Goal: Task Accomplishment & Management: Manage account settings

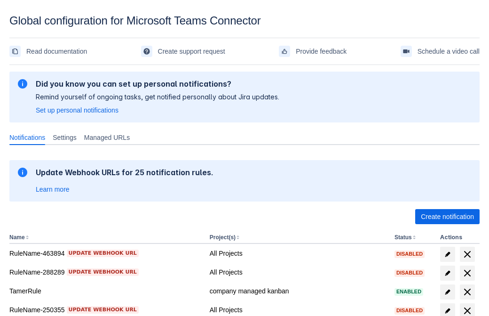
click at [447, 216] on span "Create notification" at bounding box center [447, 216] width 53 height 15
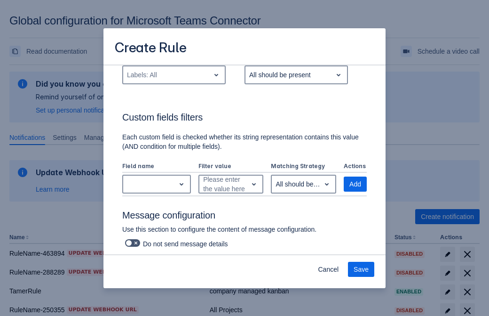
click at [174, 75] on div "Labels: All" at bounding box center [166, 74] width 87 height 15
type input "164232_label"
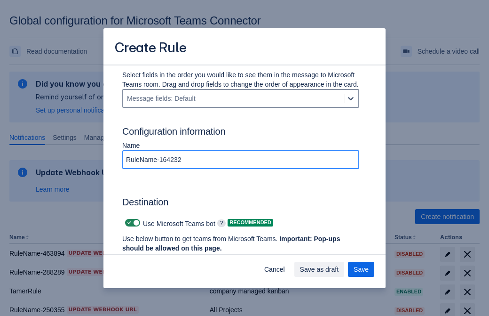
type input "RuleName-164232"
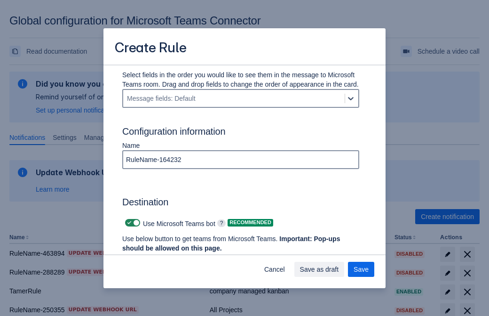
click at [128, 223] on span "Scrollable content" at bounding box center [130, 223] width 8 height 8
click at [128, 223] on input "Scrollable content" at bounding box center [128, 223] width 6 height 6
checkbox input "false"
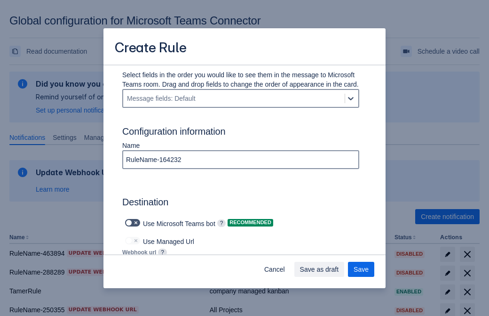
type input "https://prod-172.westeurope.logic.azure.com:443/workflows/ae977bb6ae334c9d95dfe…"
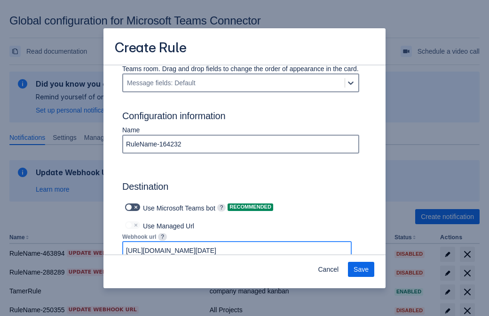
click at [361, 269] on span "Save" at bounding box center [361, 269] width 15 height 15
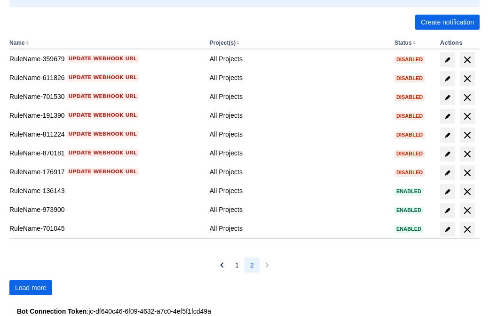
click at [31, 287] on span "Load more" at bounding box center [31, 287] width 32 height 15
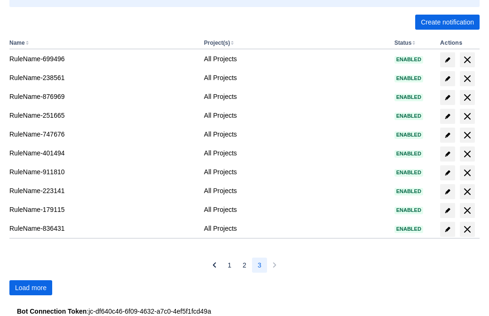
click at [31, 287] on span "Load more" at bounding box center [31, 287] width 32 height 15
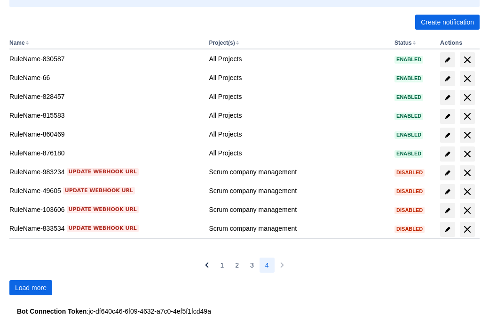
click at [31, 287] on span "Load more" at bounding box center [31, 287] width 32 height 15
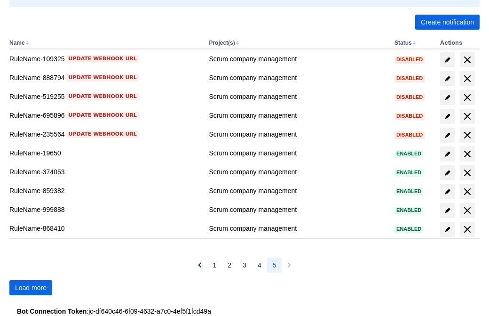
click at [31, 287] on span "Load more" at bounding box center [31, 287] width 32 height 15
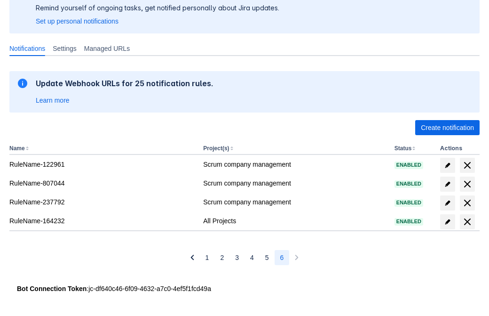
scroll to position [89, 0]
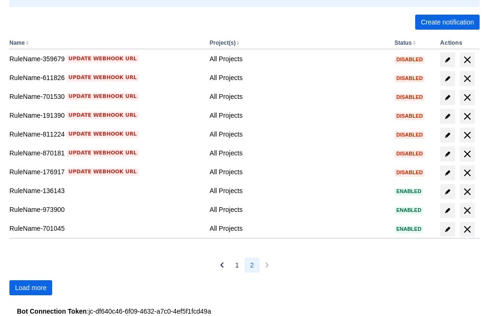
click at [31, 287] on span "Load more" at bounding box center [31, 287] width 32 height 15
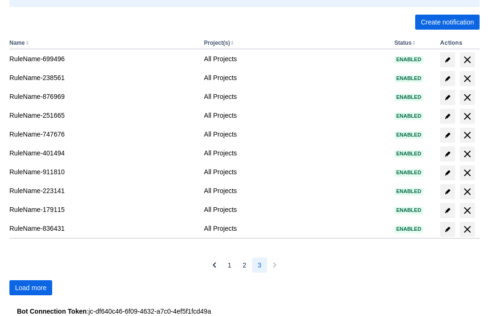
click at [31, 287] on span "Load more" at bounding box center [31, 287] width 32 height 15
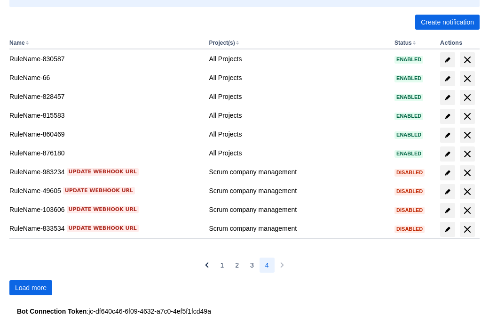
click at [31, 287] on span "Load more" at bounding box center [31, 287] width 32 height 15
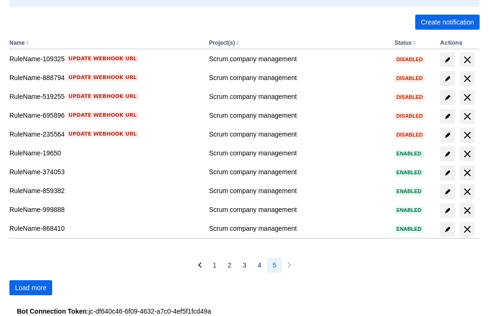
click at [31, 287] on span "Load more" at bounding box center [31, 287] width 32 height 15
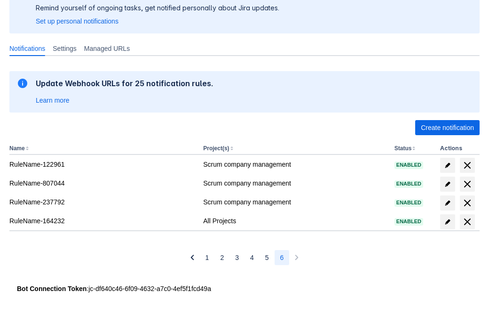
click at [467, 222] on span "delete" at bounding box center [467, 221] width 11 height 11
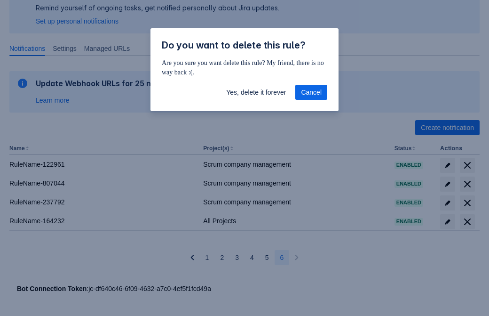
click at [256, 92] on span "Yes, delete it forever" at bounding box center [256, 92] width 60 height 15
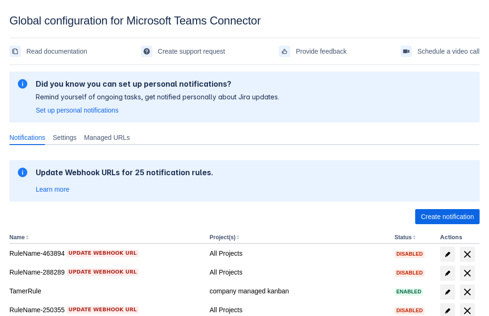
click at [447, 216] on span "Create notification" at bounding box center [447, 216] width 53 height 15
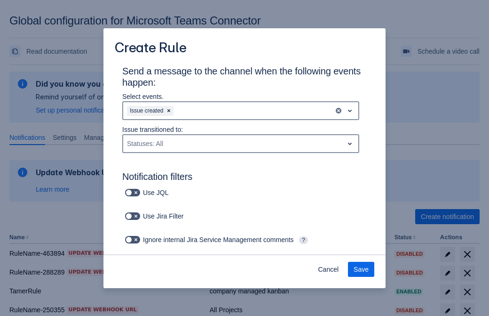
click at [241, 111] on div "Issue created" at bounding box center [228, 110] width 211 height 15
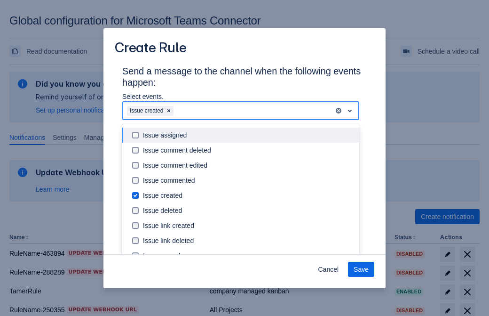
click at [248, 195] on div "Issue created" at bounding box center [248, 195] width 211 height 9
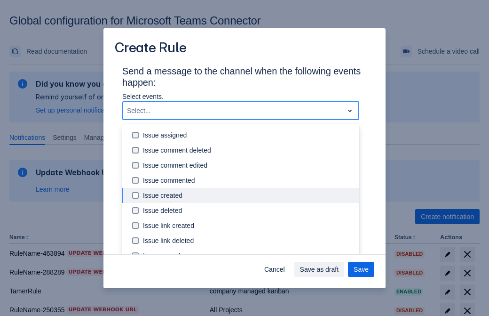
click at [248, 281] on div "Issue updated" at bounding box center [248, 285] width 211 height 9
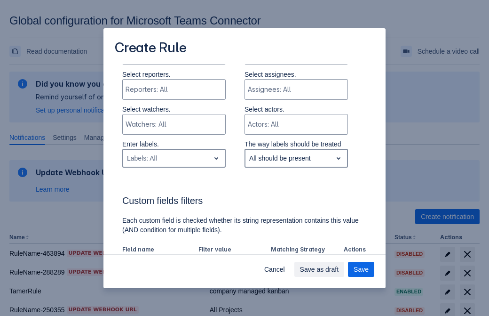
type input "148101_label"
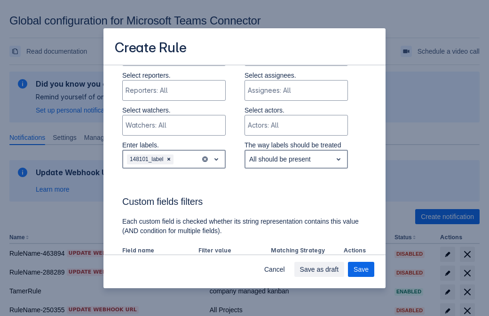
scroll to position [541, 0]
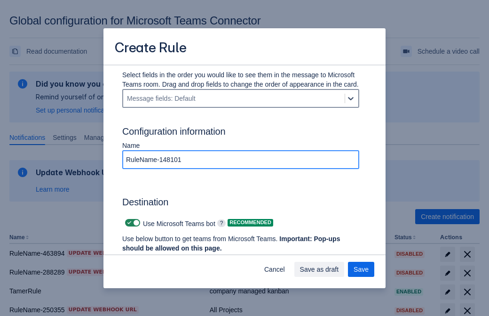
type input "RuleName-148101"
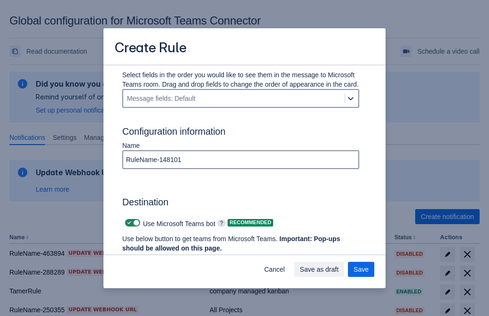
click at [128, 223] on span "Scrollable content" at bounding box center [130, 223] width 8 height 8
click at [128, 223] on input "Scrollable content" at bounding box center [128, 223] width 6 height 6
checkbox input "false"
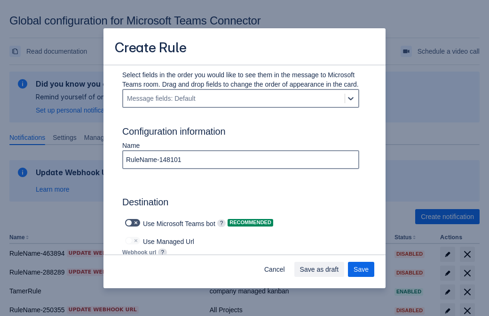
type input "https://prod-112.westeurope.logic.azure.com:443/workflows/bae959254738451b85002…"
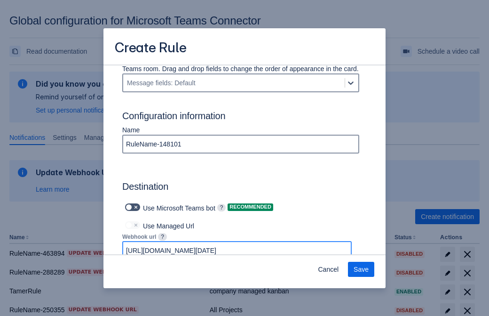
click at [361, 269] on span "Save" at bounding box center [361, 269] width 15 height 15
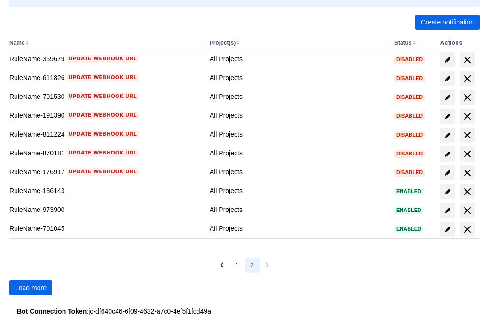
click at [31, 287] on span "Load more" at bounding box center [31, 287] width 32 height 15
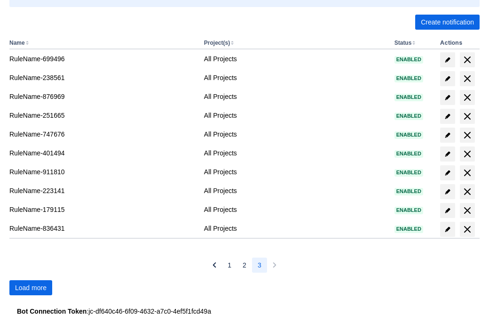
click at [31, 287] on span "Load more" at bounding box center [31, 287] width 32 height 15
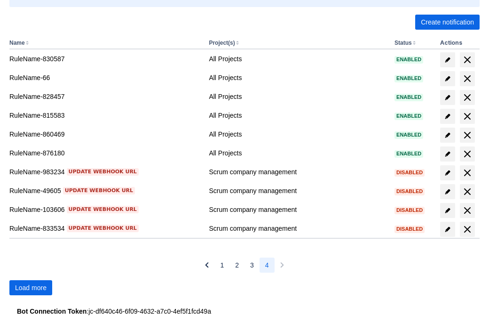
click at [31, 287] on span "Load more" at bounding box center [31, 287] width 32 height 15
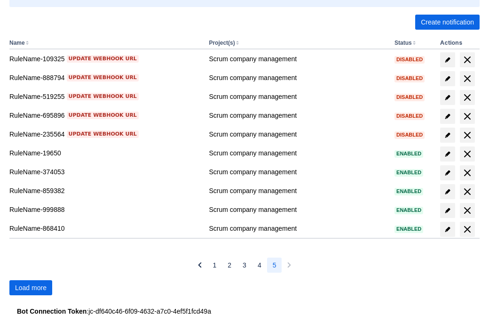
click at [31, 287] on span "Load more" at bounding box center [31, 287] width 32 height 15
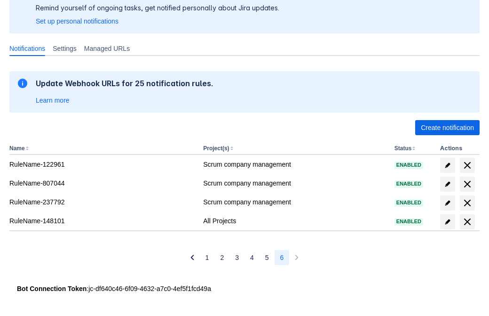
scroll to position [89, 0]
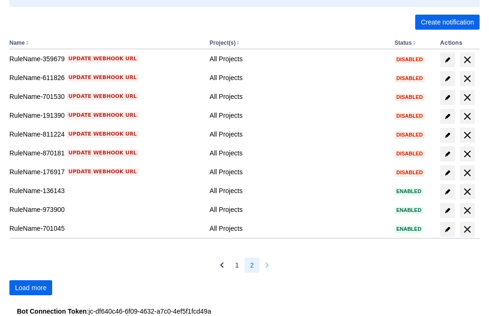
click at [31, 287] on span "Load more" at bounding box center [31, 287] width 32 height 15
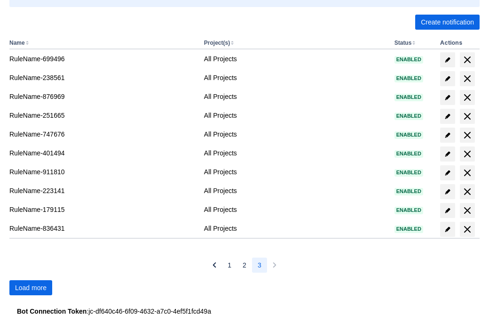
click at [31, 287] on span "Load more" at bounding box center [31, 287] width 32 height 15
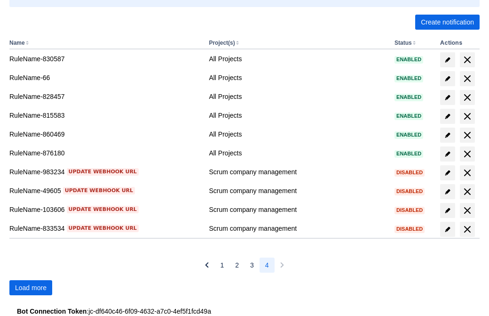
click at [31, 287] on span "Load more" at bounding box center [31, 287] width 32 height 15
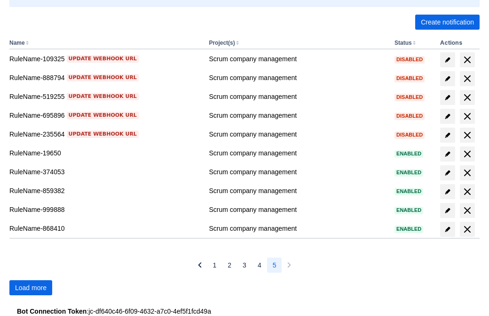
click at [31, 287] on span "Load more" at bounding box center [31, 287] width 32 height 15
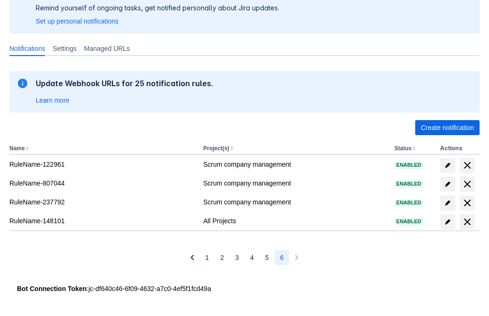
click at [467, 222] on span "delete" at bounding box center [467, 221] width 11 height 11
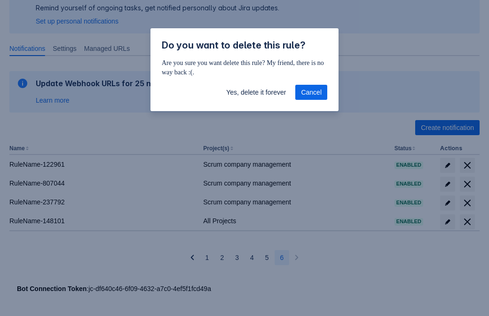
click at [256, 92] on span "Yes, delete it forever" at bounding box center [256, 92] width 60 height 15
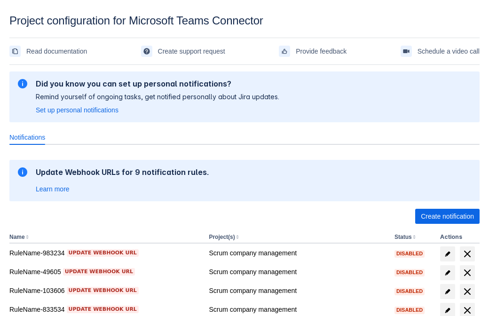
click at [447, 216] on span "Create notification" at bounding box center [447, 216] width 53 height 15
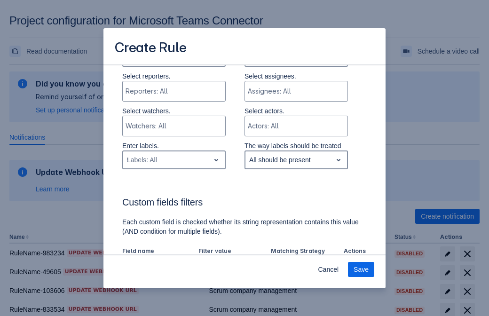
type input "937327_label"
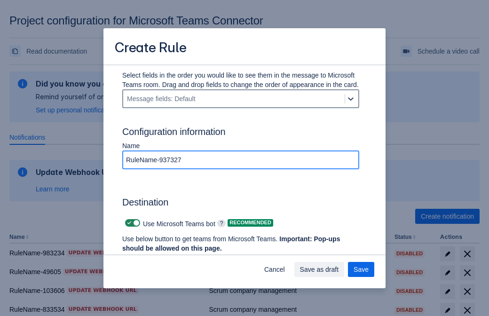
type input "RuleName-937327"
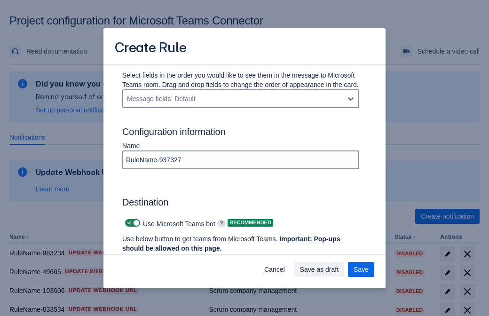
click at [128, 223] on span at bounding box center [130, 223] width 8 height 8
click at [128, 223] on input "checkbox" at bounding box center [128, 223] width 6 height 6
checkbox input "false"
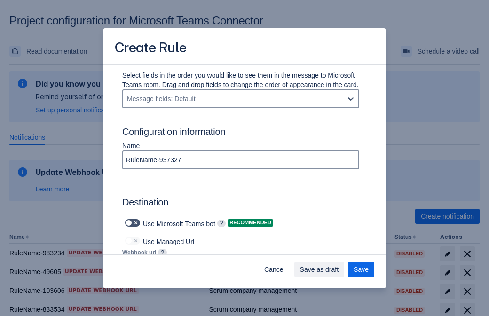
type input "https://prod-103.westeurope.logic.azure.com:443/workflows/562279af401f414e8dae6…"
click at [339, 270] on span "Save as draft" at bounding box center [319, 269] width 39 height 15
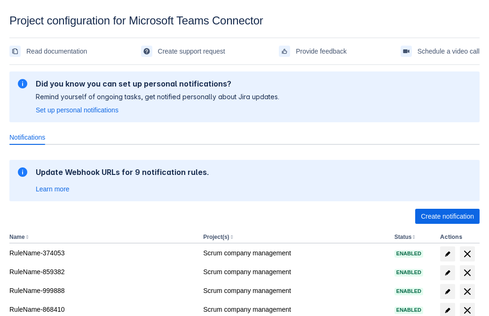
scroll to position [154, 0]
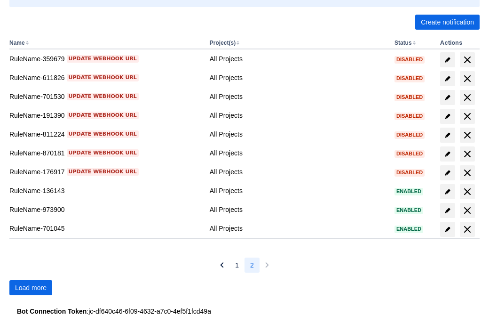
click at [31, 287] on span "Load more" at bounding box center [31, 287] width 32 height 15
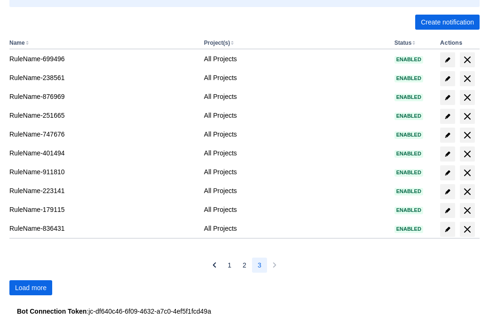
click at [31, 287] on span "Load more" at bounding box center [31, 287] width 32 height 15
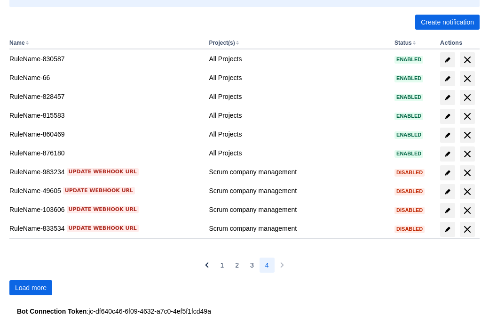
click at [31, 287] on span "Load more" at bounding box center [31, 287] width 32 height 15
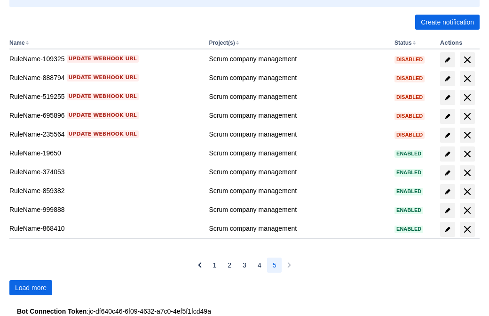
click at [31, 287] on span "Load more" at bounding box center [31, 287] width 32 height 15
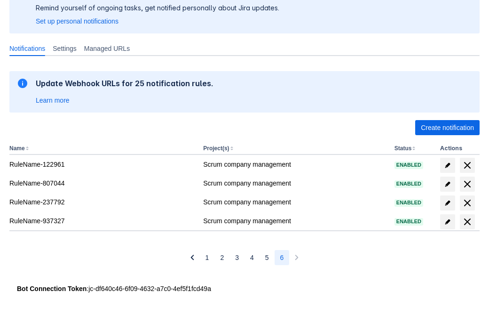
scroll to position [89, 0]
click at [467, 222] on span "delete" at bounding box center [467, 221] width 11 height 11
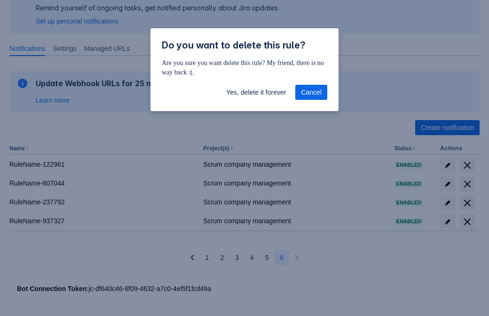
click at [256, 92] on span "Yes, delete it forever" at bounding box center [256, 92] width 60 height 15
